Goal: Information Seeking & Learning: Find specific fact

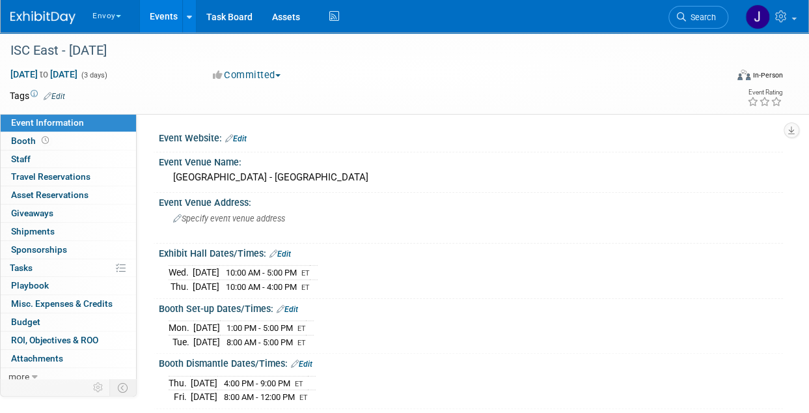
click at [41, 12] on img at bounding box center [42, 17] width 65 height 13
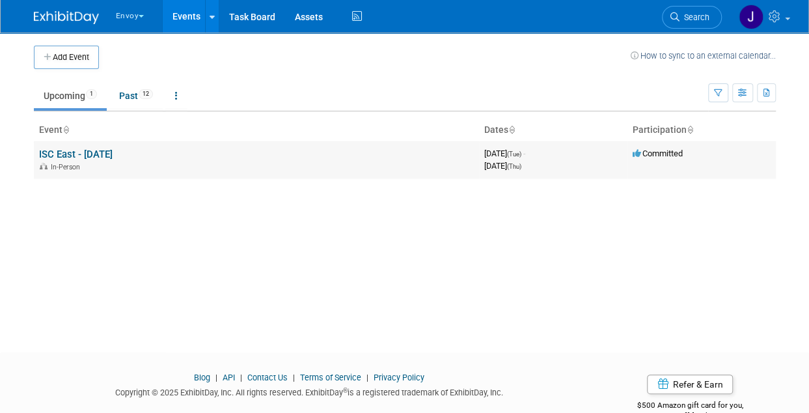
click at [82, 153] on link "ISC East - [DATE]" at bounding box center [76, 154] width 74 height 12
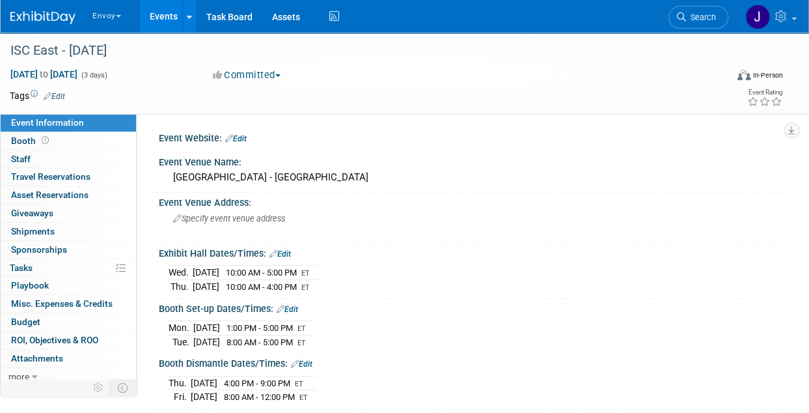
click at [21, 21] on img at bounding box center [42, 17] width 65 height 13
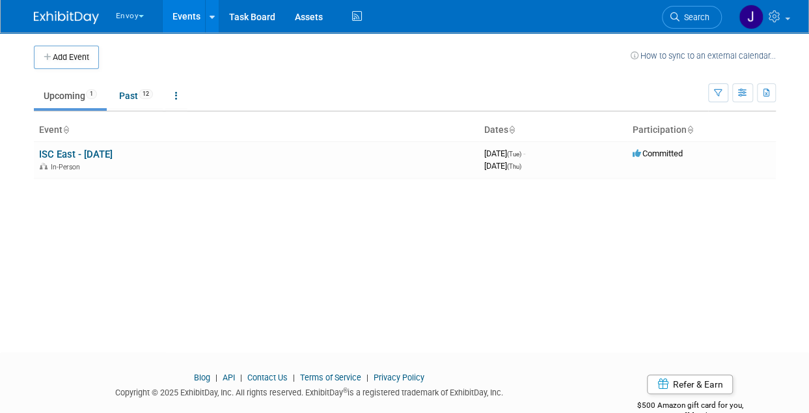
click at [133, 23] on button "Envoy" at bounding box center [138, 13] width 46 height 27
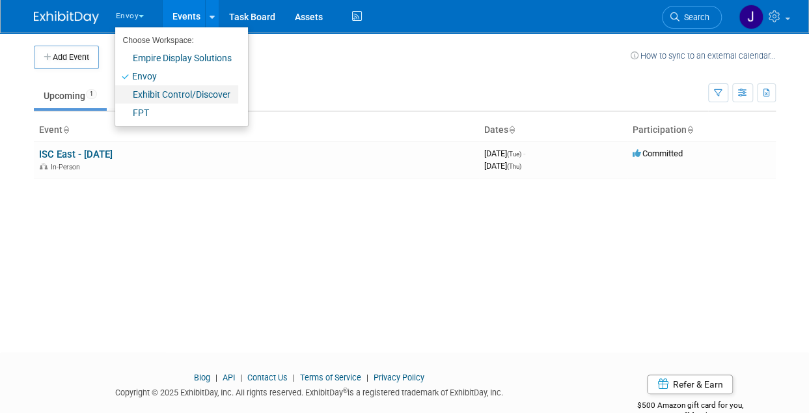
click at [158, 96] on link "Exhibit Control/Discover" at bounding box center [176, 94] width 123 height 18
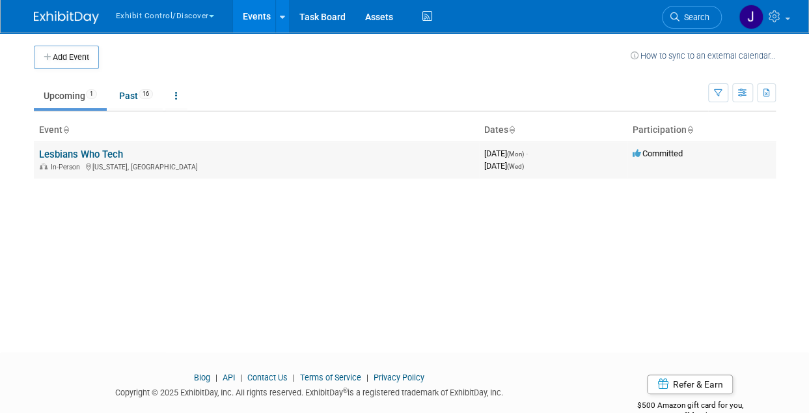
click at [100, 143] on td "Lesbians Who Tech In-Person New York, NY" at bounding box center [256, 159] width 445 height 37
click at [107, 154] on link "Lesbians Who Tech" at bounding box center [81, 154] width 84 height 12
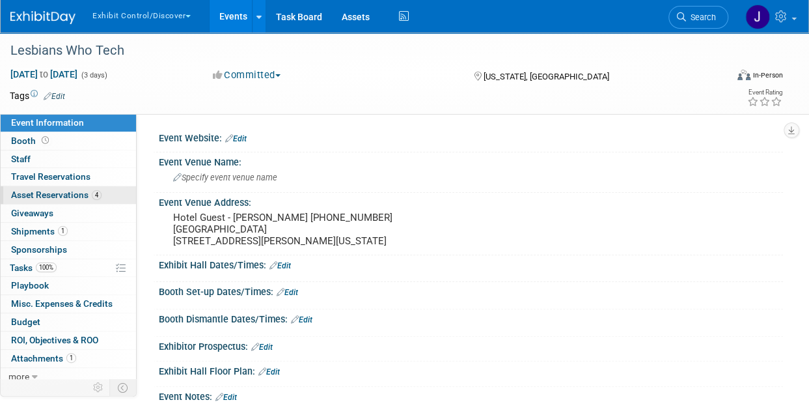
click at [72, 191] on span "Asset Reservations 4" at bounding box center [56, 194] width 90 height 10
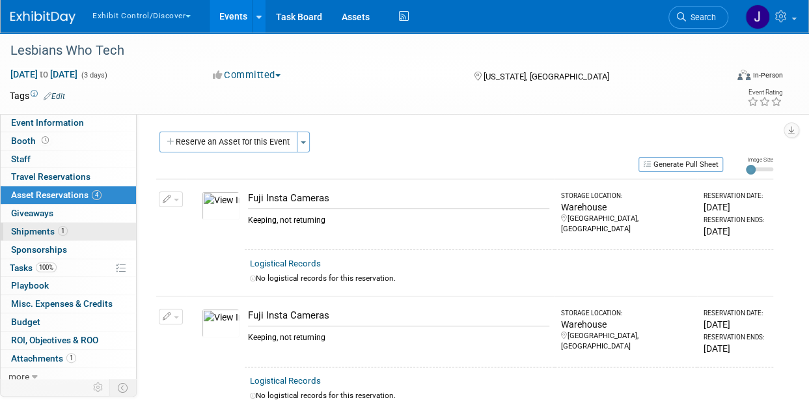
click at [53, 227] on span "Shipments 1" at bounding box center [39, 231] width 57 height 10
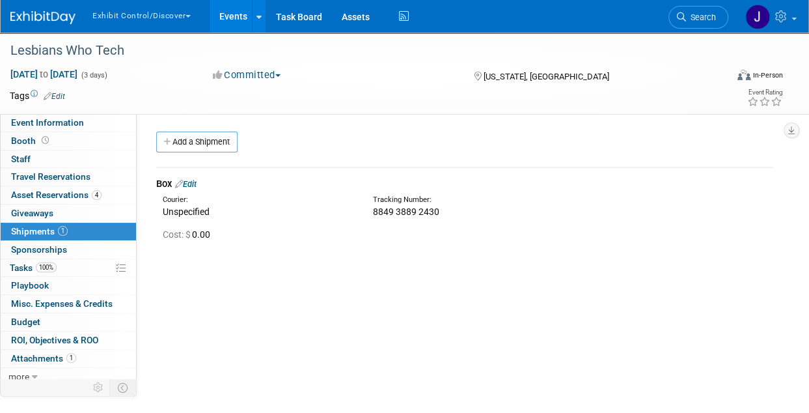
click at [126, 12] on button "Exhibit Control/Discover" at bounding box center [149, 13] width 116 height 27
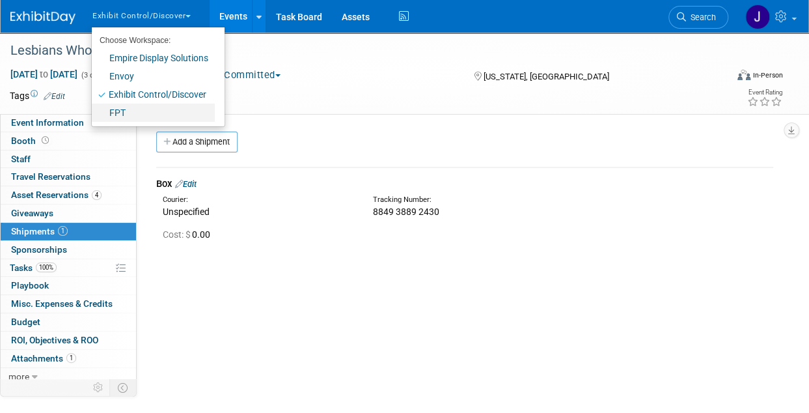
click at [128, 115] on link "FPT" at bounding box center [153, 113] width 123 height 18
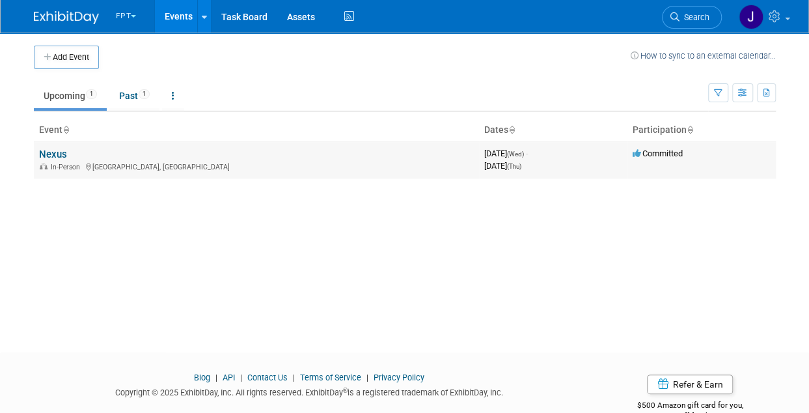
click at [54, 155] on link "Nexus" at bounding box center [53, 154] width 28 height 12
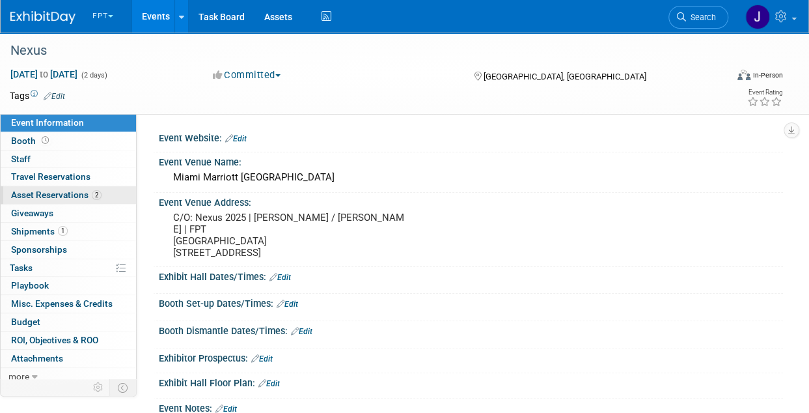
click at [87, 193] on span "Asset Reservations 2" at bounding box center [56, 194] width 90 height 10
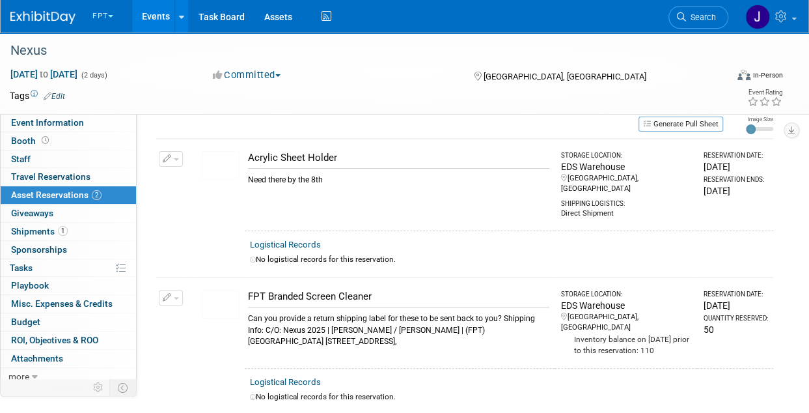
scroll to position [130, 0]
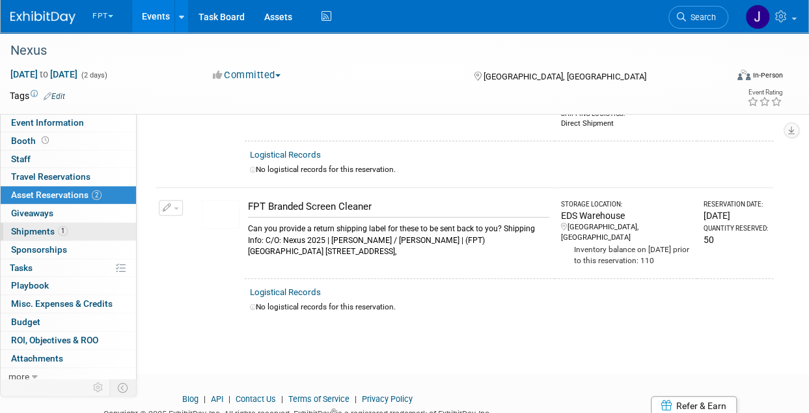
click at [42, 229] on span "Shipments 1" at bounding box center [39, 231] width 57 height 10
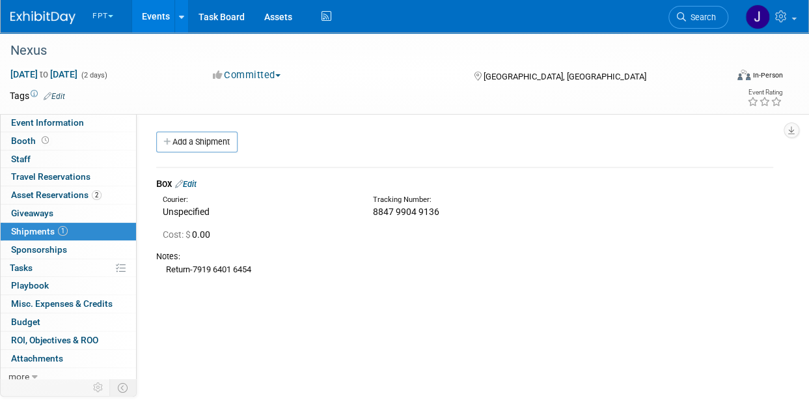
click at [98, 14] on button "FPT" at bounding box center [110, 13] width 38 height 27
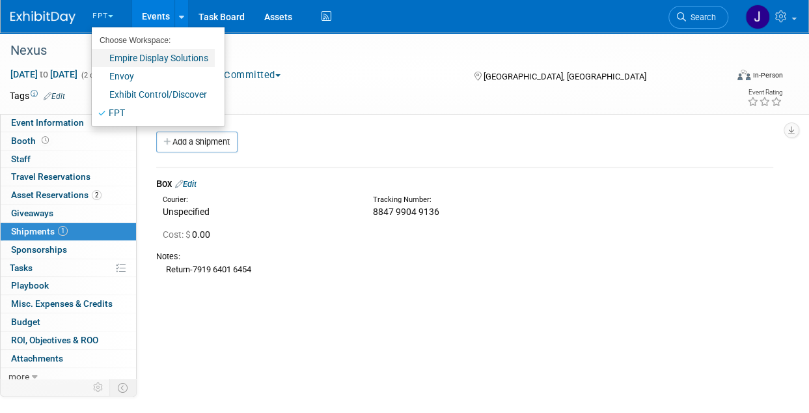
click at [138, 59] on link "Empire Display Solutions" at bounding box center [153, 58] width 123 height 18
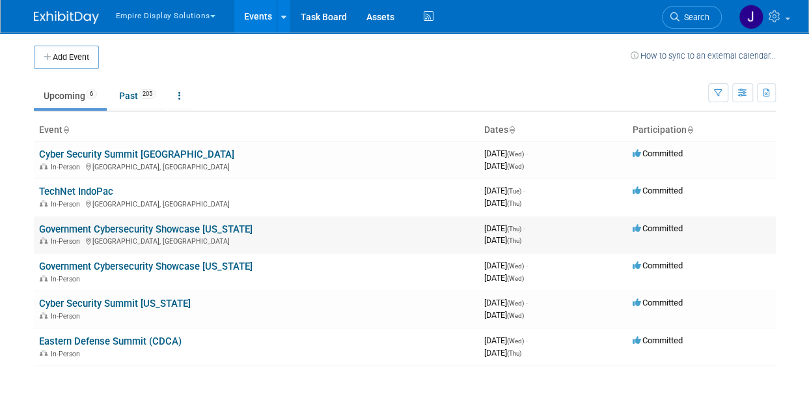
click at [98, 230] on link "Government Cybersecurity Showcase [US_STATE]" at bounding box center [146, 229] width 214 height 12
click at [98, 273] on div "In-Person" at bounding box center [256, 278] width 435 height 10
click at [108, 264] on link "Government Cybersecurity Showcase New York" at bounding box center [146, 266] width 214 height 12
click at [143, 301] on link "Cyber Security Summit New York" at bounding box center [115, 304] width 152 height 12
click at [90, 339] on link "Eastern Defense Summit (CDCA)" at bounding box center [110, 341] width 143 height 12
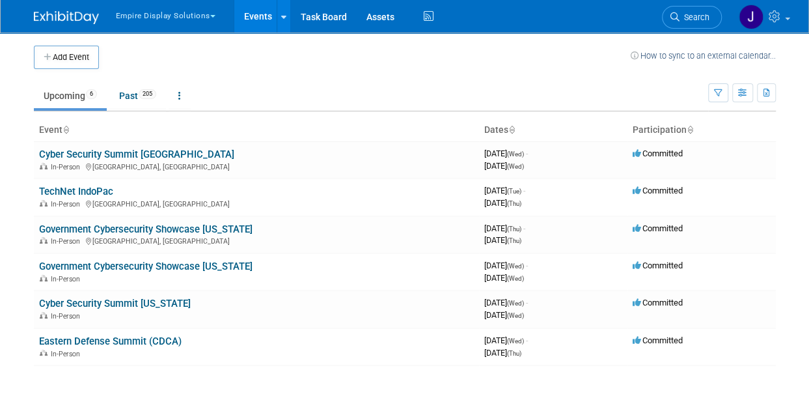
click at [151, 15] on button "Empire Display Solutions" at bounding box center [173, 13] width 117 height 27
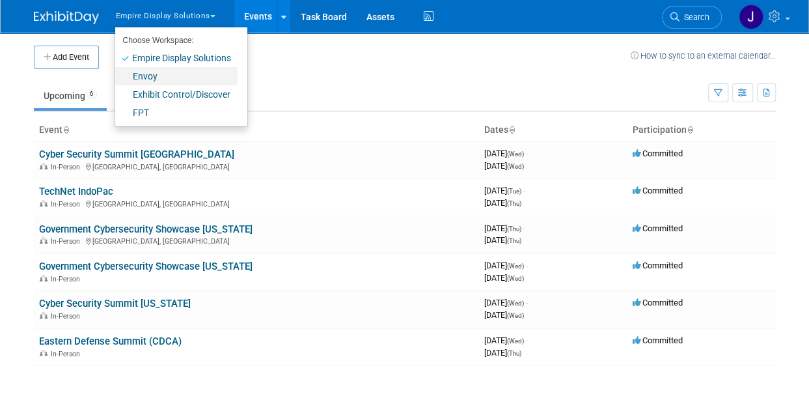
click at [154, 75] on link "Envoy" at bounding box center [176, 76] width 122 height 18
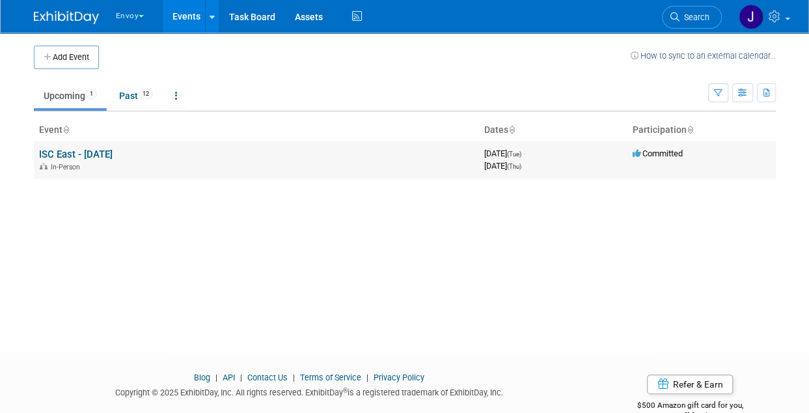
click at [92, 154] on link "ISC East - [DATE]" at bounding box center [76, 154] width 74 height 12
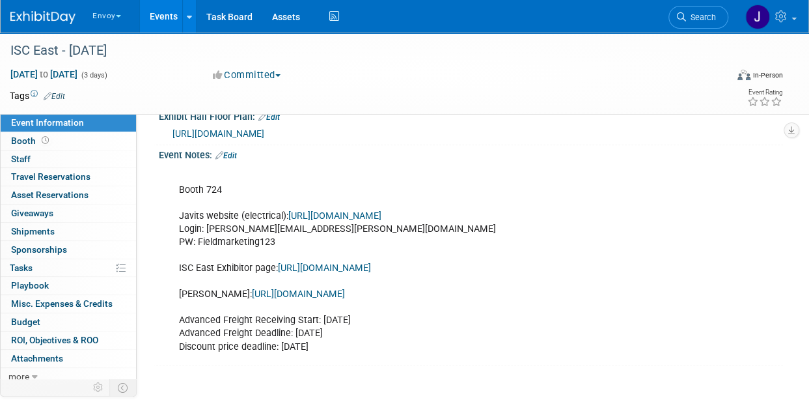
scroll to position [391, 0]
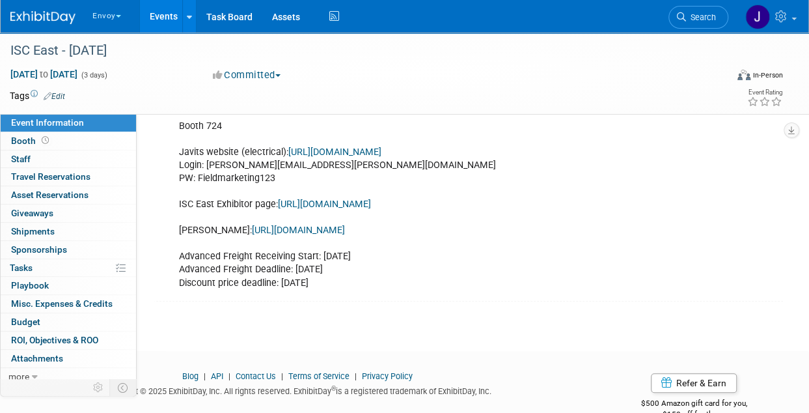
drag, startPoint x: 352, startPoint y: 279, endPoint x: 208, endPoint y: 85, distance: 241.5
drag, startPoint x: 208, startPoint y: 85, endPoint x: 255, endPoint y: 126, distance: 61.9
click at [255, 126] on div "Booth 724 Javits website (electrical): [URL][DOMAIN_NAME] Login: [PERSON_NAME][…" at bounding box center [415, 198] width 490 height 196
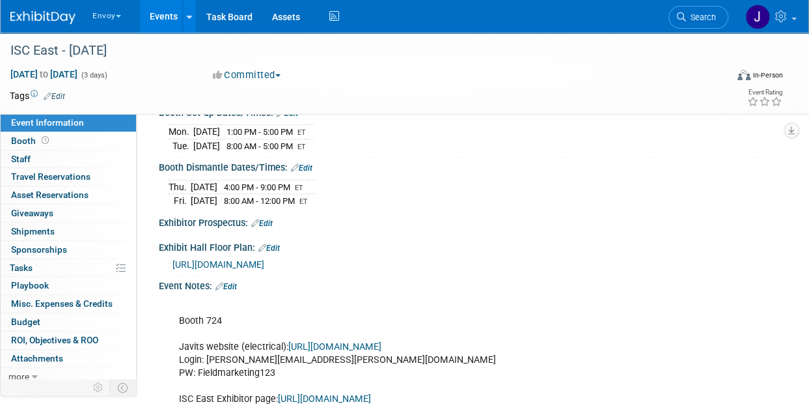
scroll to position [195, 0]
click at [281, 307] on div "Booth 724 Javits website (electrical): [URL][DOMAIN_NAME] Login: [PERSON_NAME][…" at bounding box center [415, 393] width 490 height 196
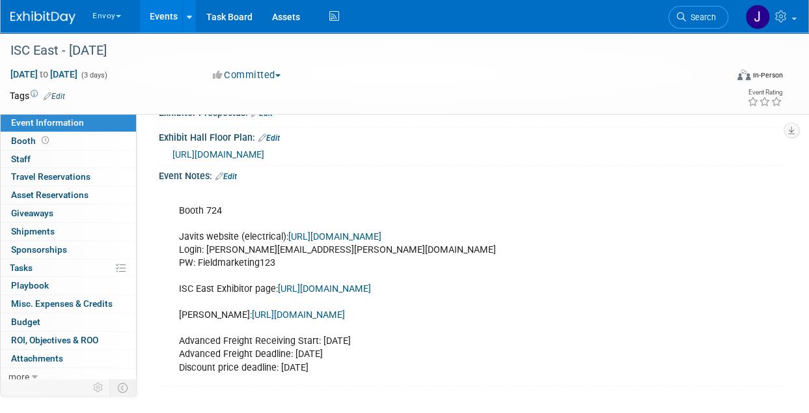
scroll to position [326, 0]
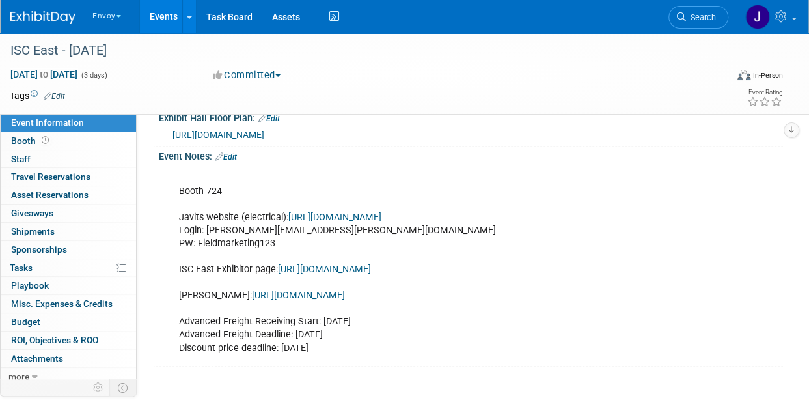
drag, startPoint x: 174, startPoint y: 182, endPoint x: 322, endPoint y: 343, distance: 218.5
click at [322, 343] on div "Booth 724 Javits website (electrical): [URL][DOMAIN_NAME] Login: [PERSON_NAME][…" at bounding box center [415, 263] width 490 height 196
drag, startPoint x: 322, startPoint y: 343, endPoint x: 329, endPoint y: 342, distance: 7.9
click at [329, 342] on div "Booth 724 Javits website (electrical): [URL][DOMAIN_NAME] Login: [PERSON_NAME][…" at bounding box center [415, 263] width 490 height 196
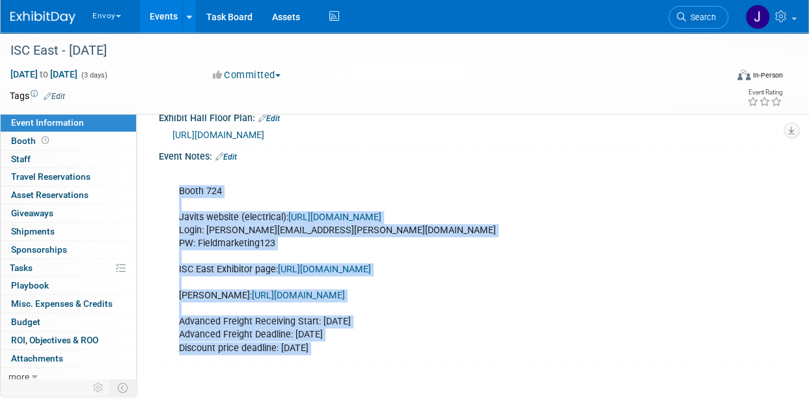
drag, startPoint x: 329, startPoint y: 342, endPoint x: 178, endPoint y: 179, distance: 222.5
click at [178, 179] on div "Booth 724 Javits website (electrical): [URL][DOMAIN_NAME] Login: [PERSON_NAME][…" at bounding box center [415, 263] width 490 height 196
drag, startPoint x: 178, startPoint y: 179, endPoint x: 182, endPoint y: 188, distance: 9.7
copy div "Booth 724 Javits website (electrical): [URL][DOMAIN_NAME] Login: [PERSON_NAME][…"
